Goal: Information Seeking & Learning: Learn about a topic

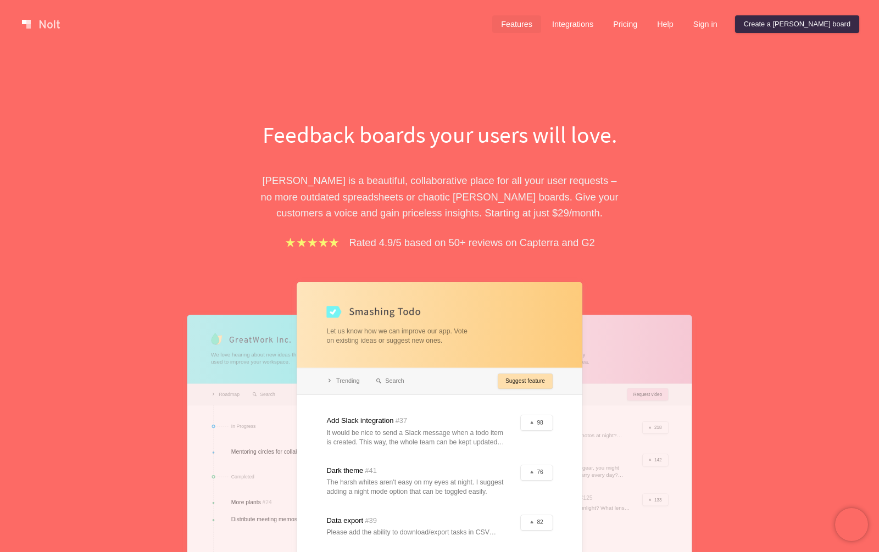
click at [541, 21] on link "Features" at bounding box center [516, 24] width 49 height 18
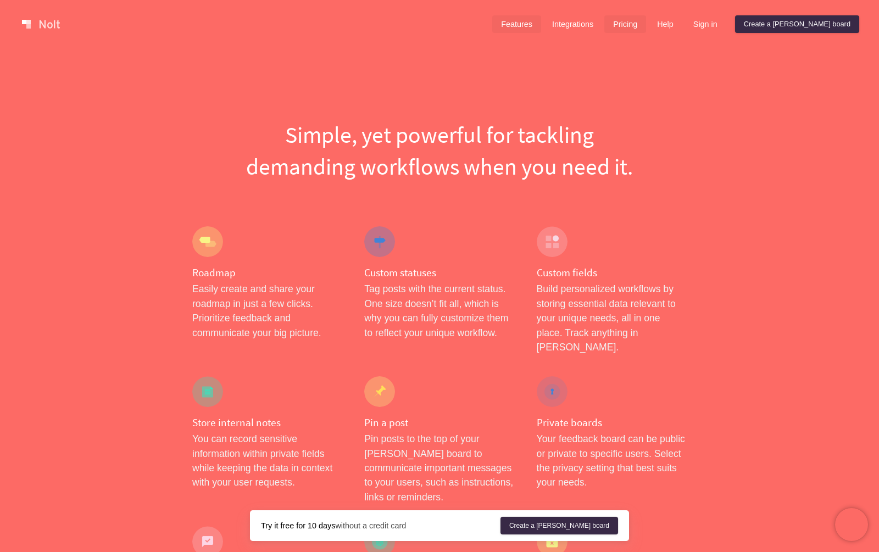
click at [646, 25] on link "Pricing" at bounding box center [625, 24] width 42 height 18
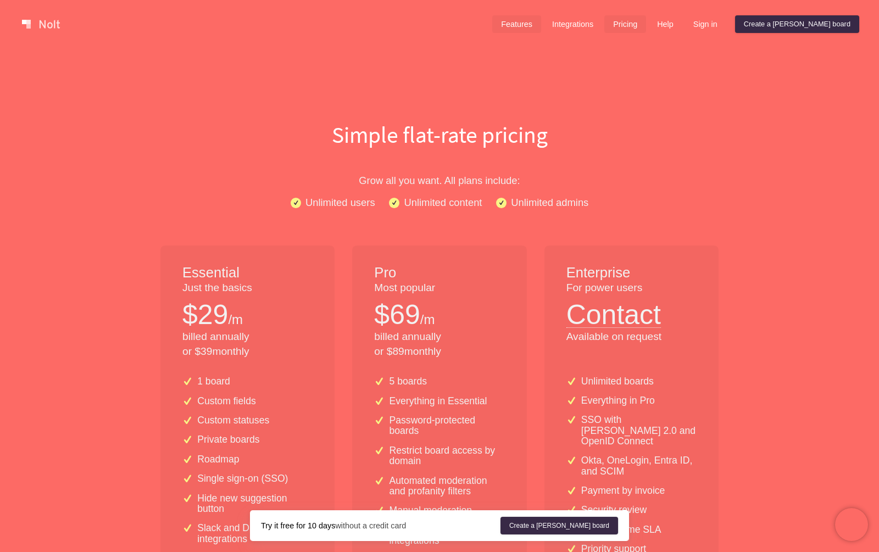
click at [541, 25] on link "Features" at bounding box center [516, 24] width 49 height 18
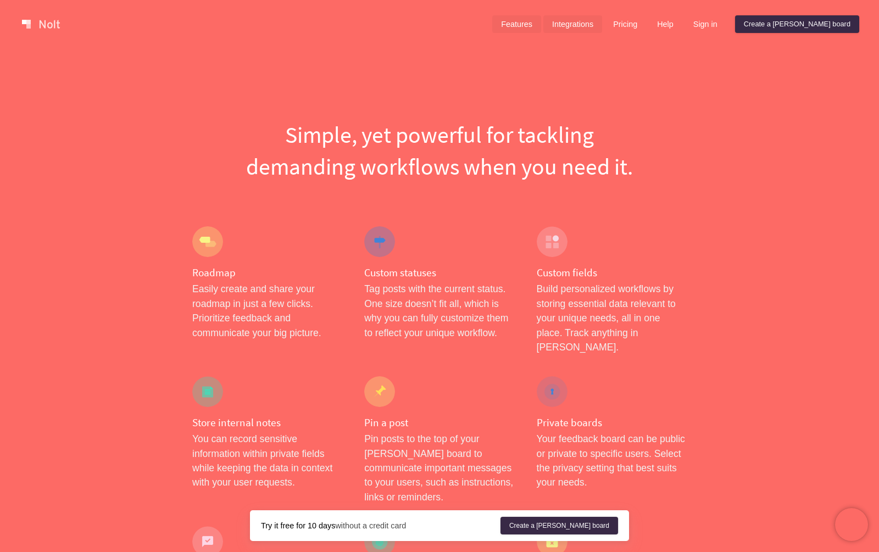
click at [602, 23] on link "Integrations" at bounding box center [572, 24] width 59 height 18
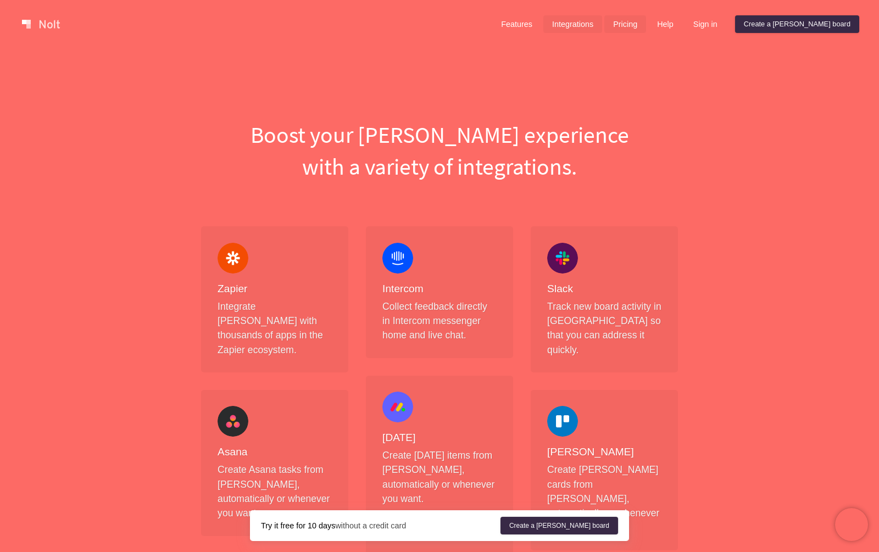
click at [646, 30] on link "Pricing" at bounding box center [625, 24] width 42 height 18
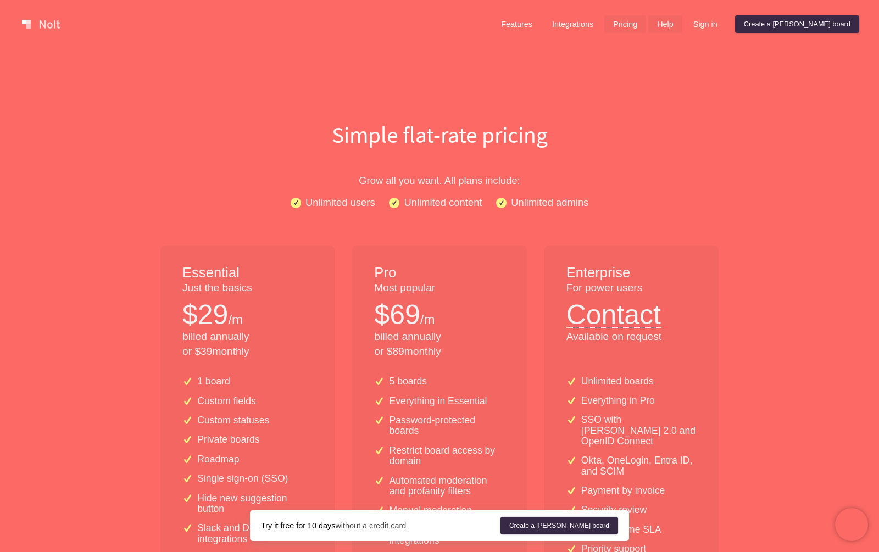
click at [682, 21] on link "Help" at bounding box center [665, 24] width 34 height 18
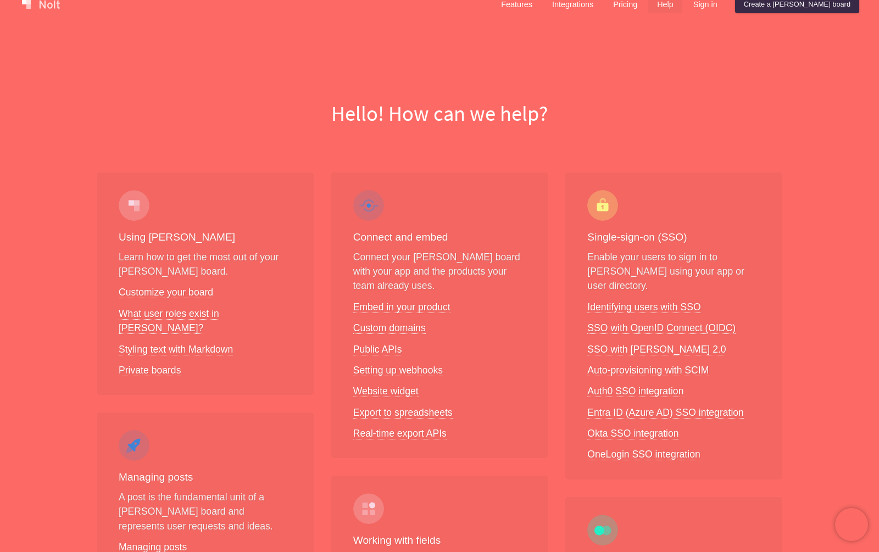
scroll to position [27, 0]
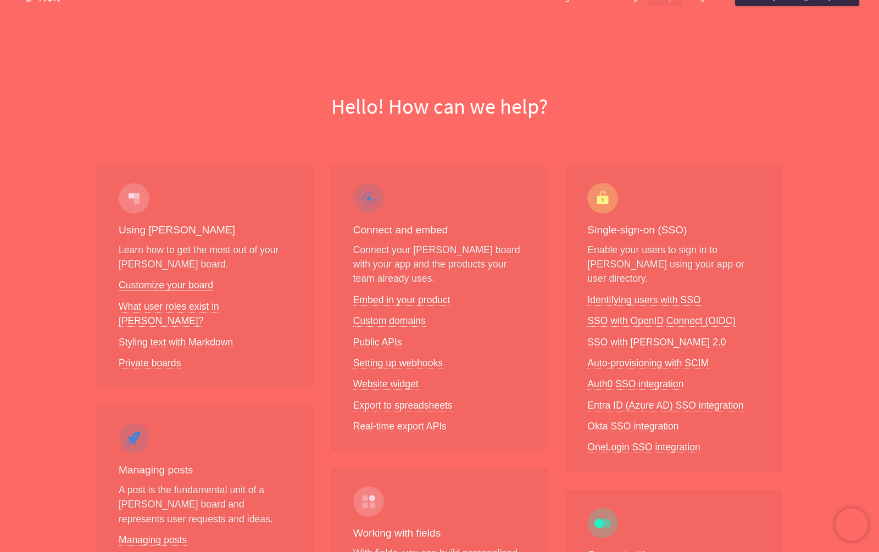
click at [198, 285] on link "Customize your board" at bounding box center [166, 286] width 94 height 12
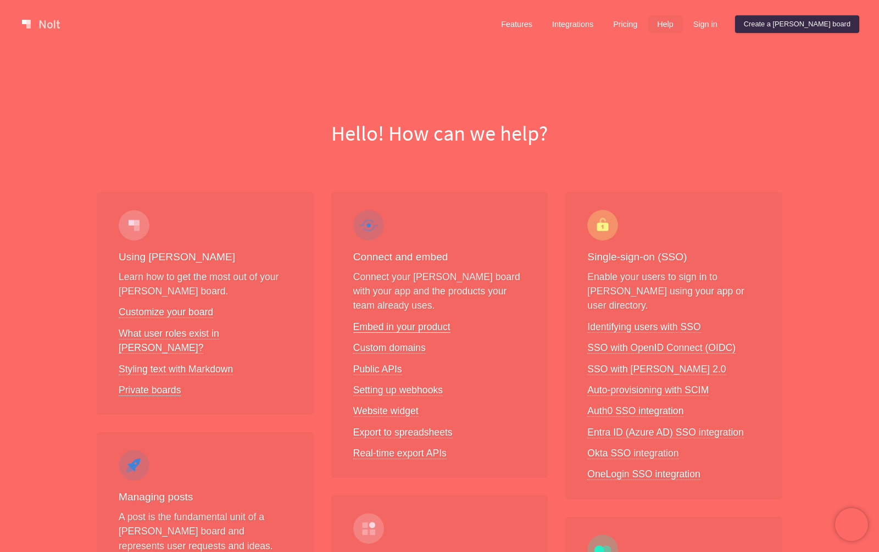
click at [411, 321] on link "Embed in your product" at bounding box center [401, 327] width 97 height 12
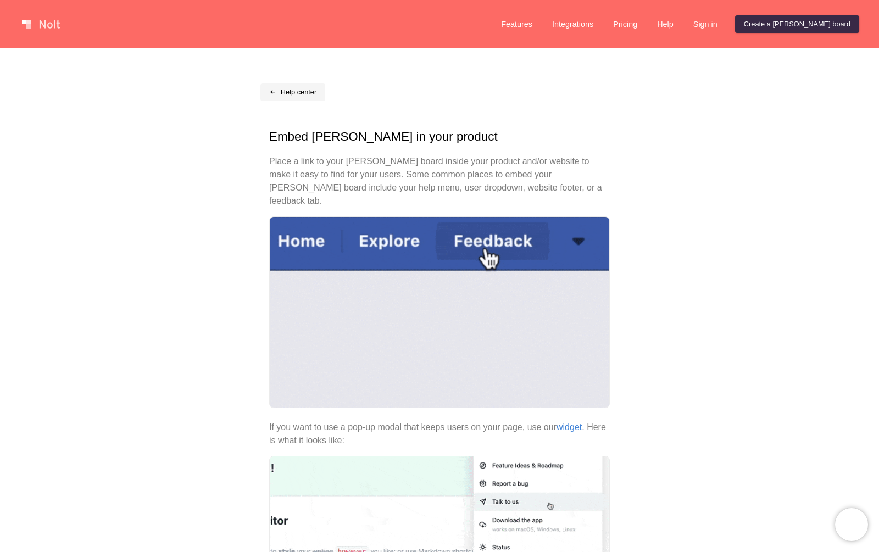
click at [275, 93] on span at bounding box center [272, 92] width 7 height 7
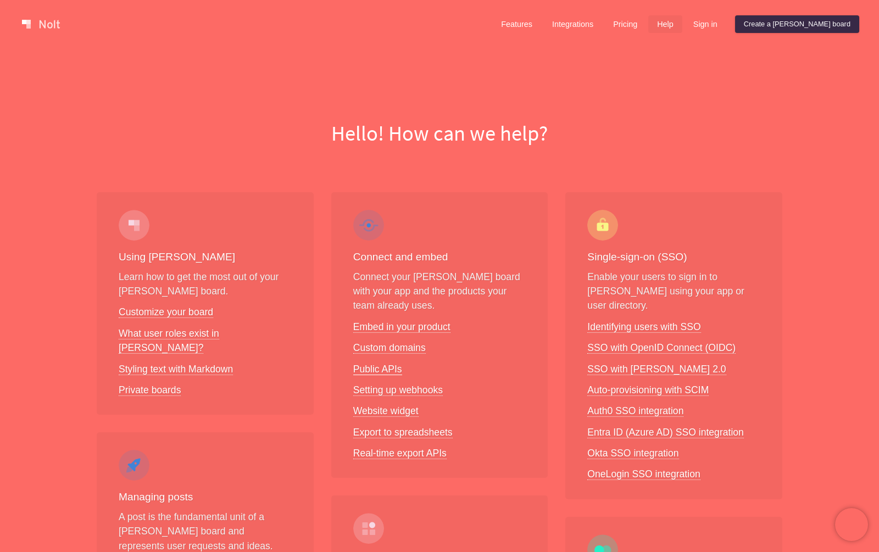
click at [393, 367] on link "Public APIs" at bounding box center [377, 370] width 49 height 12
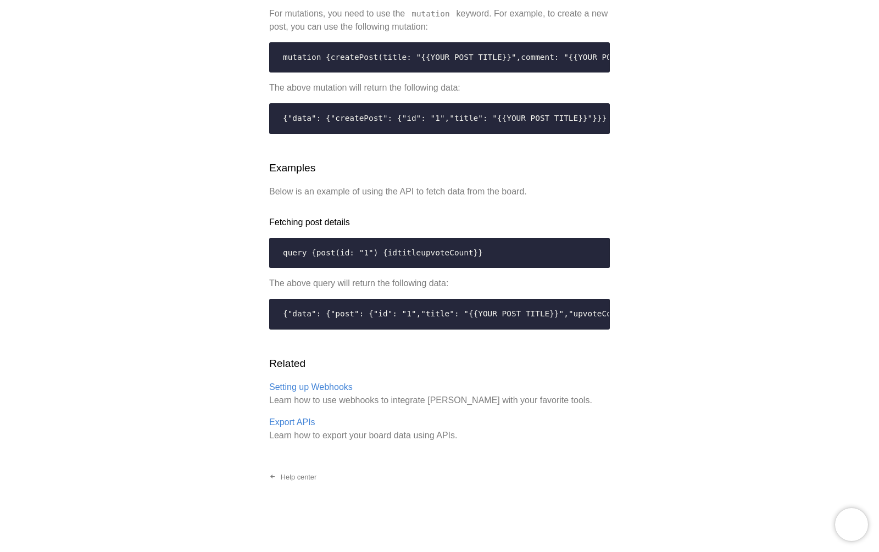
scroll to position [2121, 0]
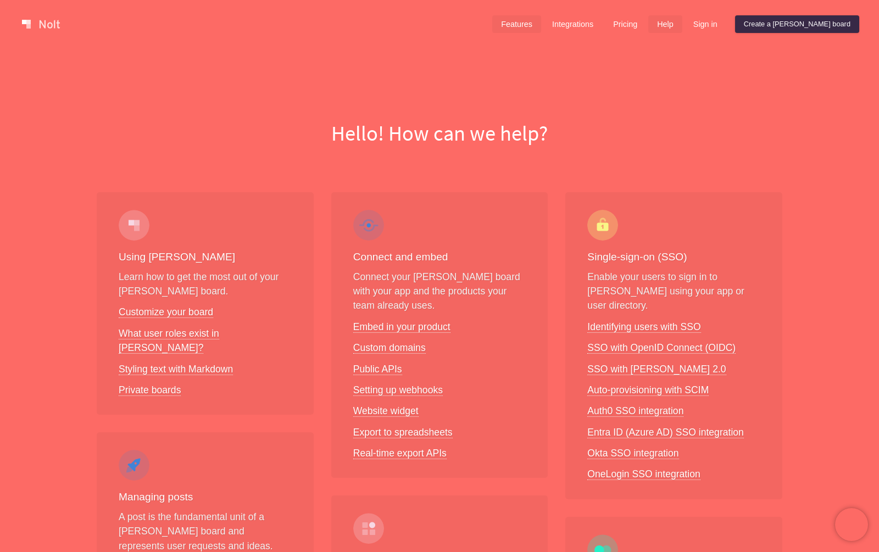
click at [541, 19] on link "Features" at bounding box center [516, 24] width 49 height 18
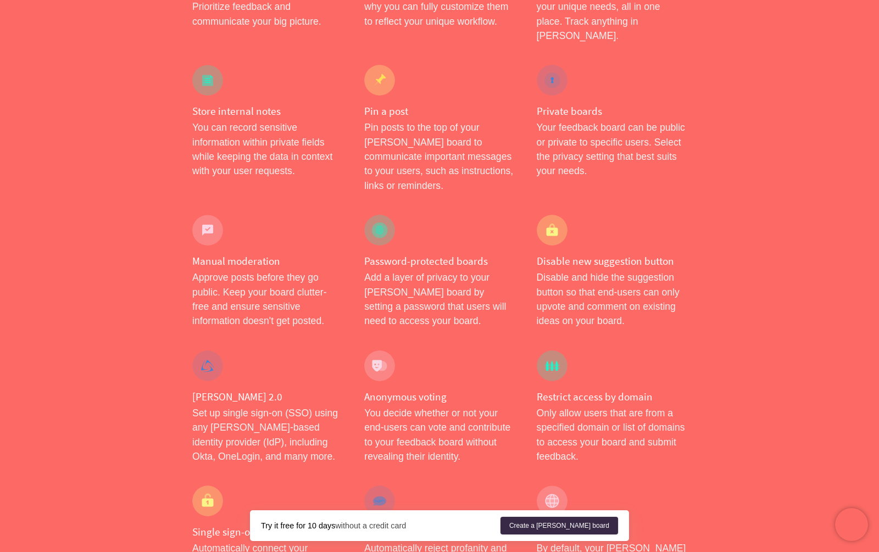
scroll to position [352, 0]
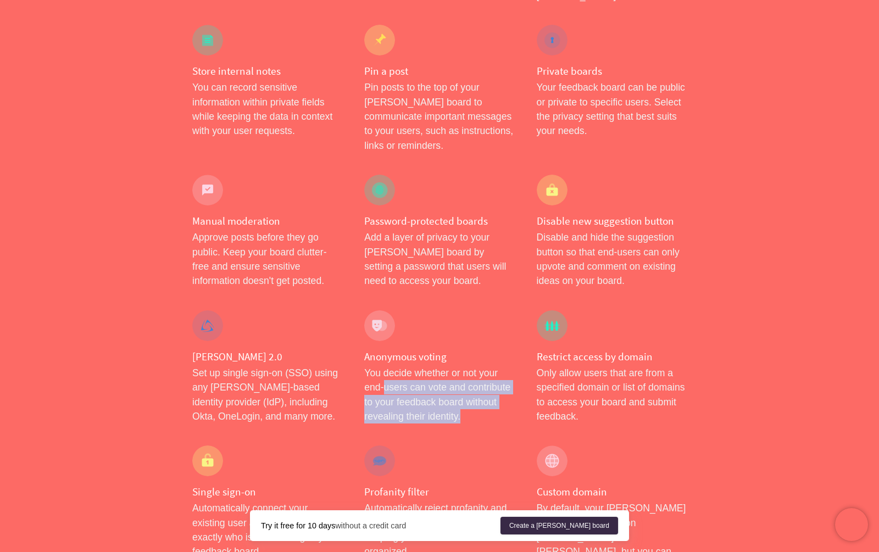
drag, startPoint x: 453, startPoint y: 388, endPoint x: 385, endPoint y: 348, distance: 79.0
click at [385, 366] on p "You decide whether or not your end-users can vote and contribute to your feedba…" at bounding box center [439, 395] width 150 height 58
click at [439, 366] on p "You decide whether or not your end-users can vote and contribute to your feedba…" at bounding box center [439, 395] width 150 height 58
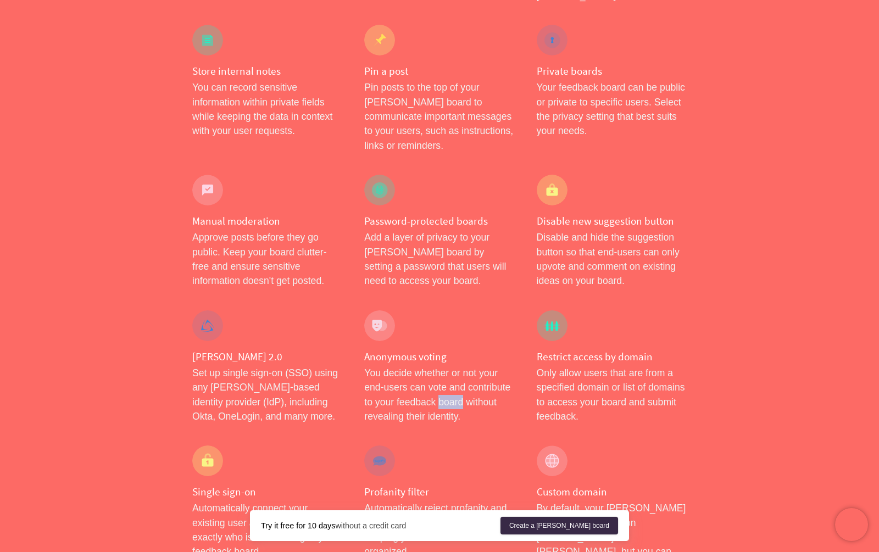
click at [439, 366] on p "You decide whether or not your end-users can vote and contribute to your feedba…" at bounding box center [439, 395] width 150 height 58
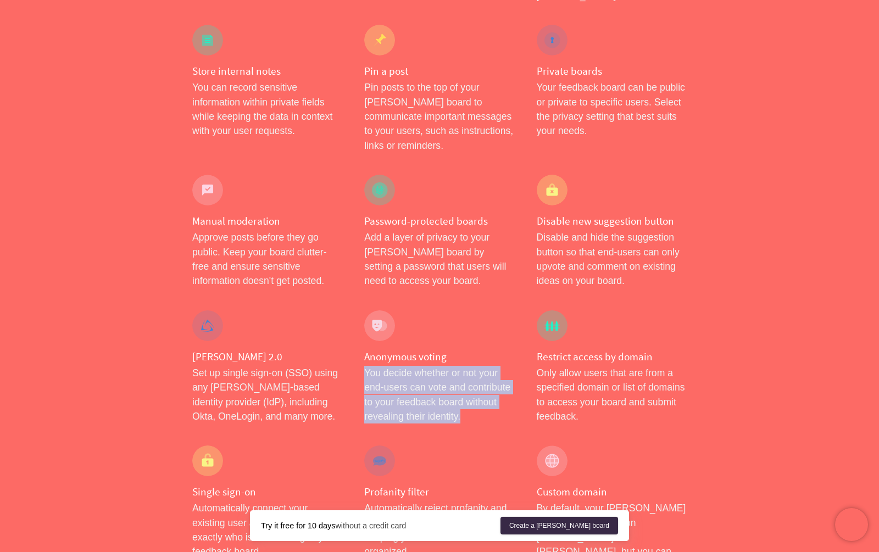
click at [439, 366] on p "You decide whether or not your end-users can vote and contribute to your feedba…" at bounding box center [439, 395] width 150 height 58
click at [460, 370] on p "You decide whether or not your end-users can vote and contribute to your feedba…" at bounding box center [439, 395] width 150 height 58
drag, startPoint x: 482, startPoint y: 381, endPoint x: 360, endPoint y: 338, distance: 129.8
click at [360, 338] on div "Anonymous voting You decide whether or not your end-users can vote and contribu…" at bounding box center [439, 367] width 172 height 136
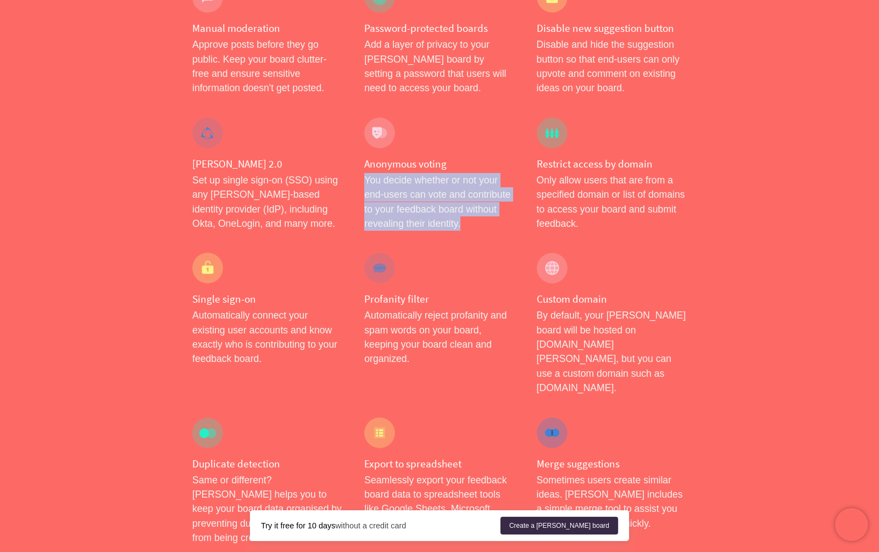
scroll to position [594, 0]
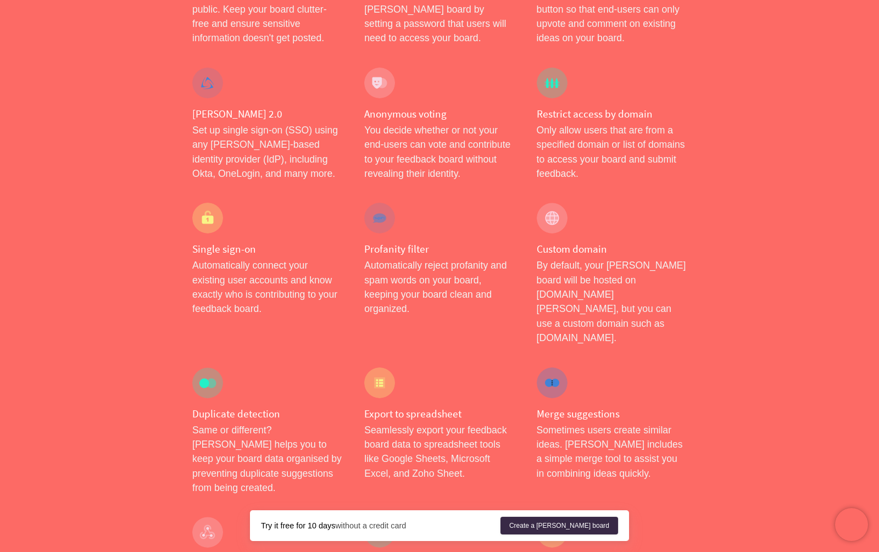
click at [442, 357] on div "Export to spreadsheet Seamlessly export your feedback board data to spreadsheet…" at bounding box center [439, 432] width 172 height 150
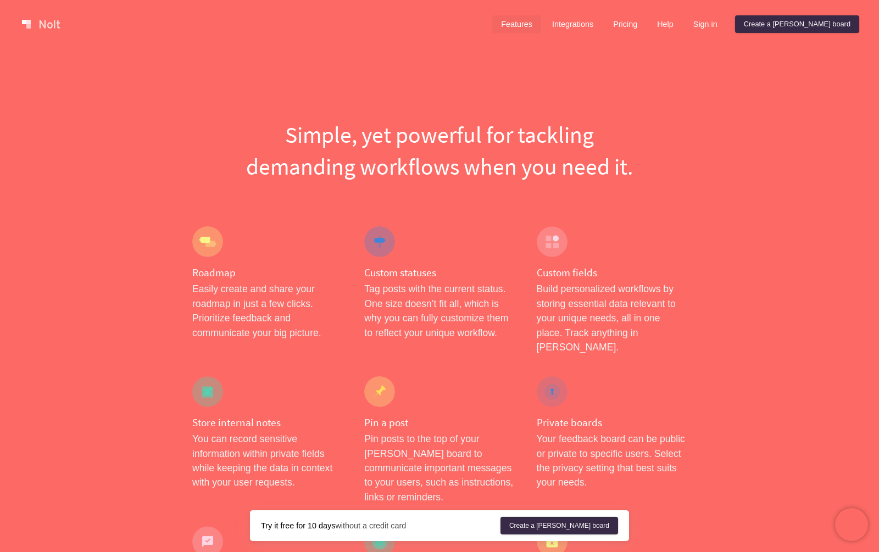
scroll to position [0, 0]
click at [682, 25] on link "Help" at bounding box center [665, 24] width 34 height 18
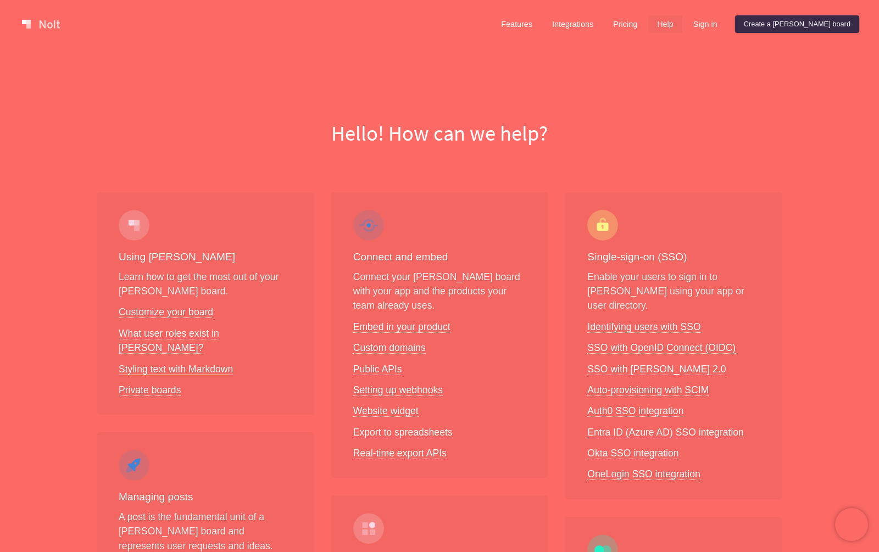
click at [209, 364] on link "Styling text with Markdown" at bounding box center [176, 370] width 114 height 12
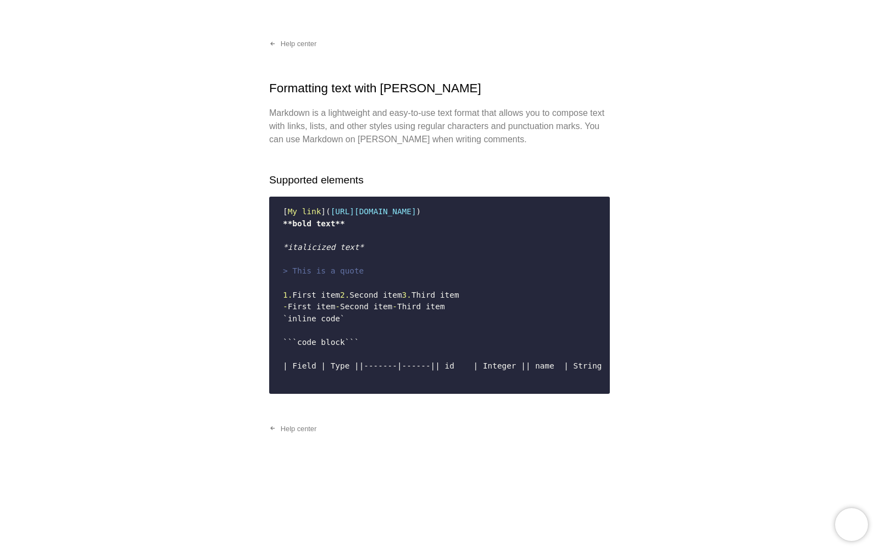
scroll to position [155, 0]
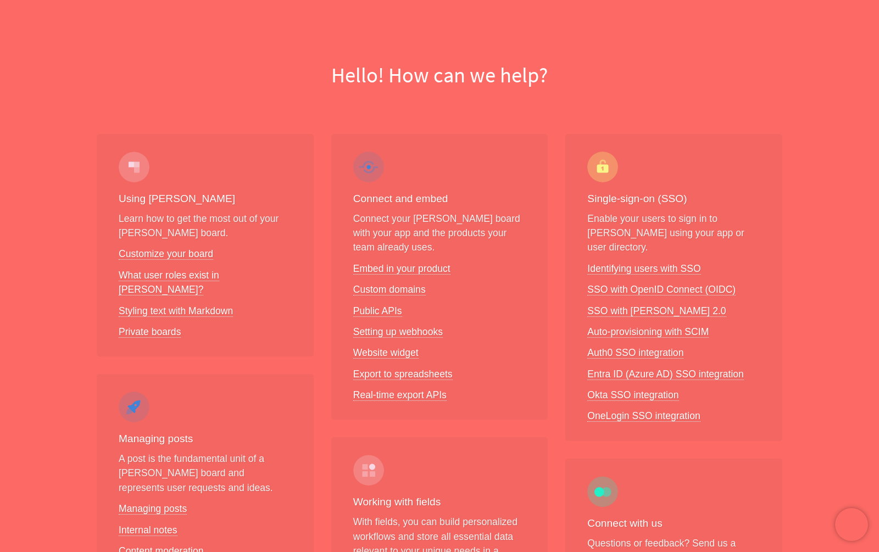
scroll to position [135, 0]
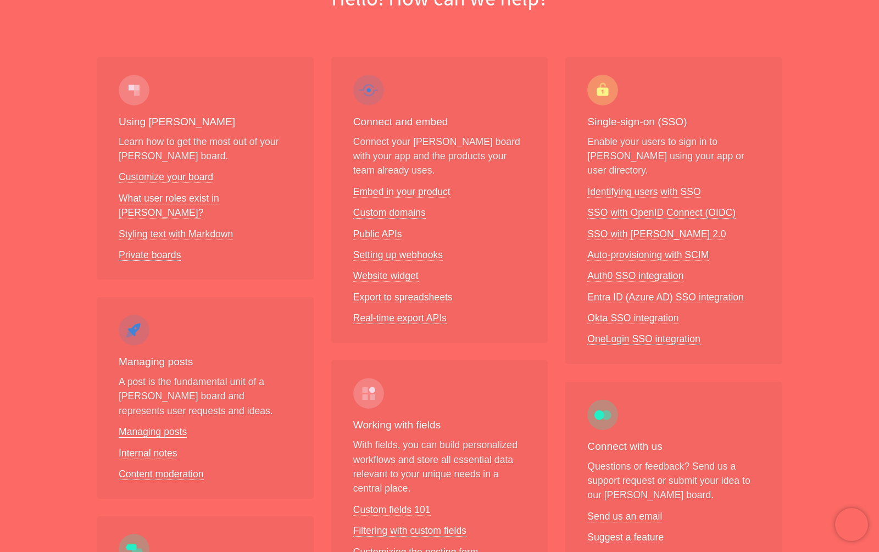
click at [161, 426] on link "Managing posts" at bounding box center [153, 432] width 68 height 12
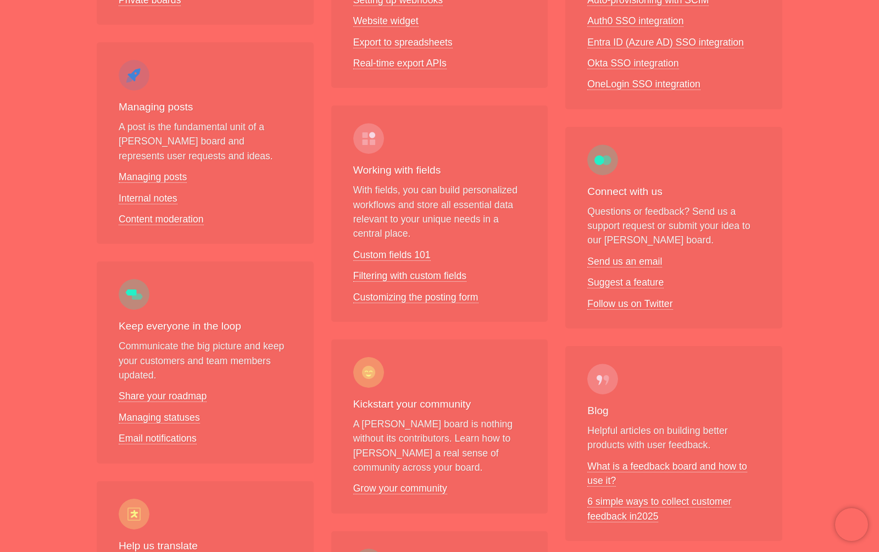
scroll to position [447, 0]
